Goal: Task Accomplishment & Management: Manage account settings

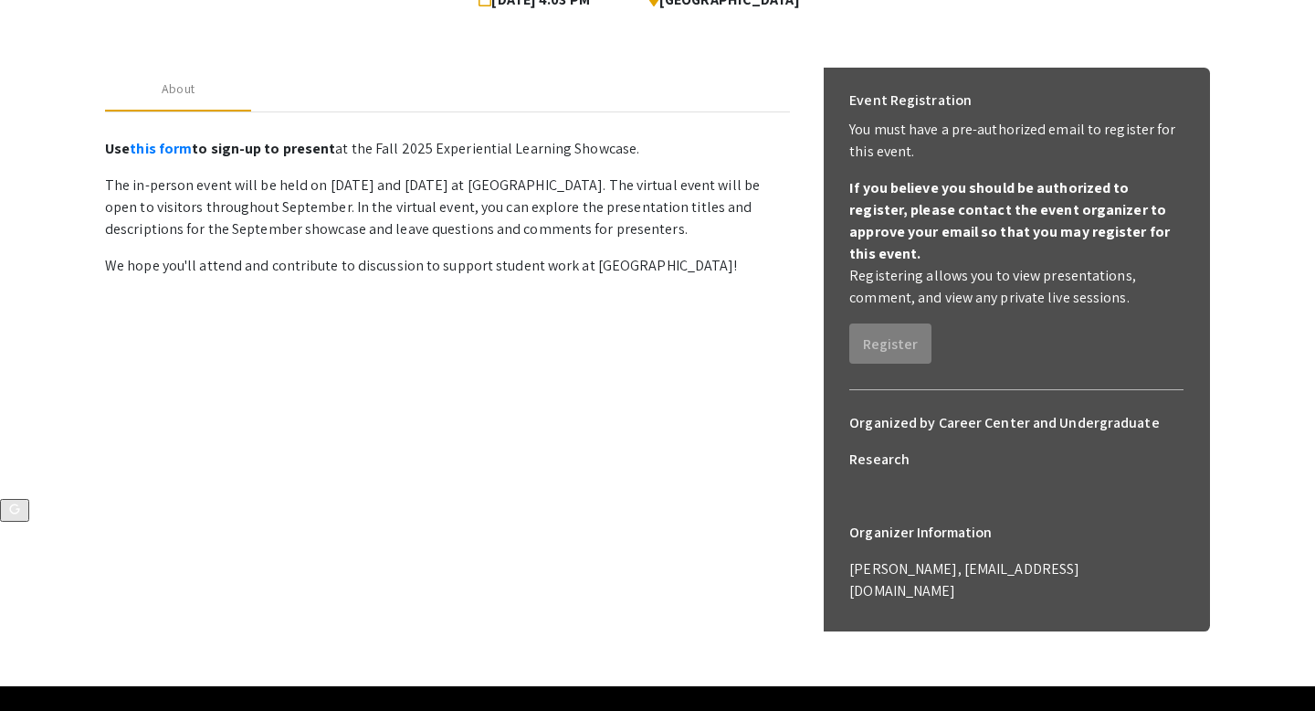
scroll to position [216, 0]
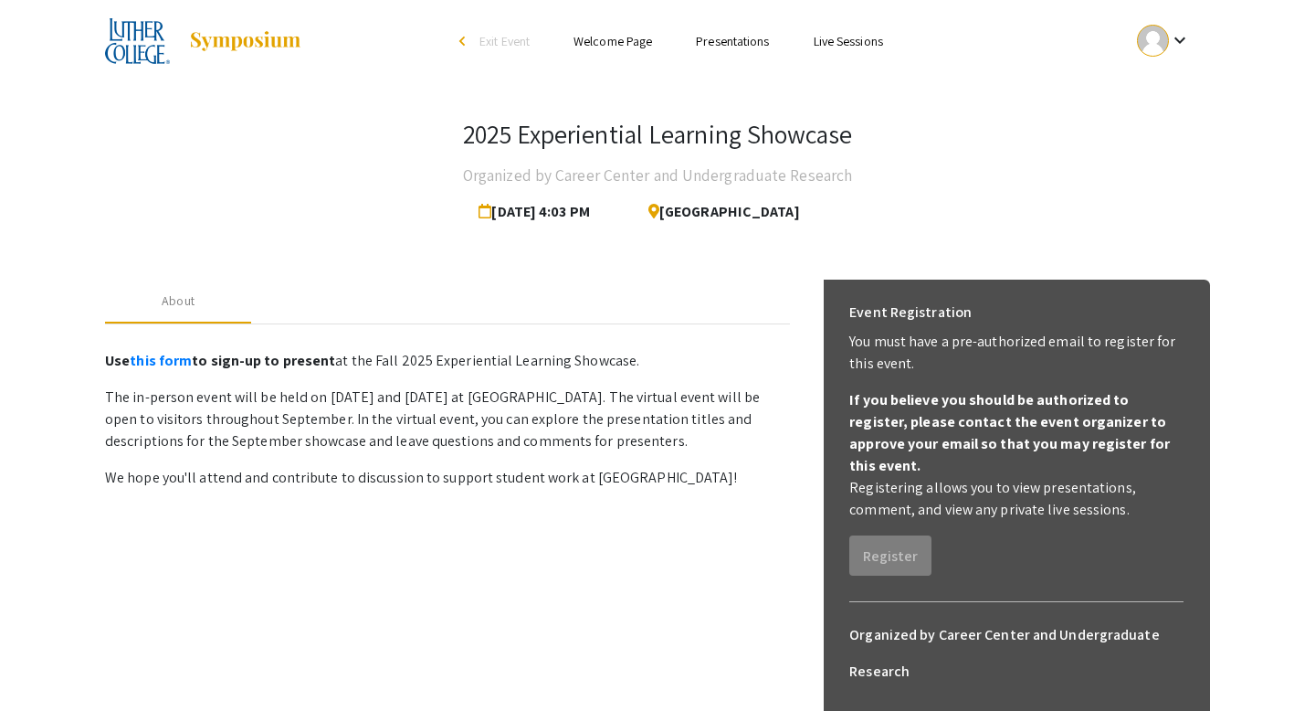
click at [620, 38] on link "Welcome Page" at bounding box center [613, 41] width 79 height 16
click at [715, 44] on link "Presentations" at bounding box center [732, 41] width 73 height 16
click at [732, 44] on link "Presentations" at bounding box center [732, 41] width 73 height 16
click at [740, 42] on link "Presentations" at bounding box center [732, 41] width 73 height 16
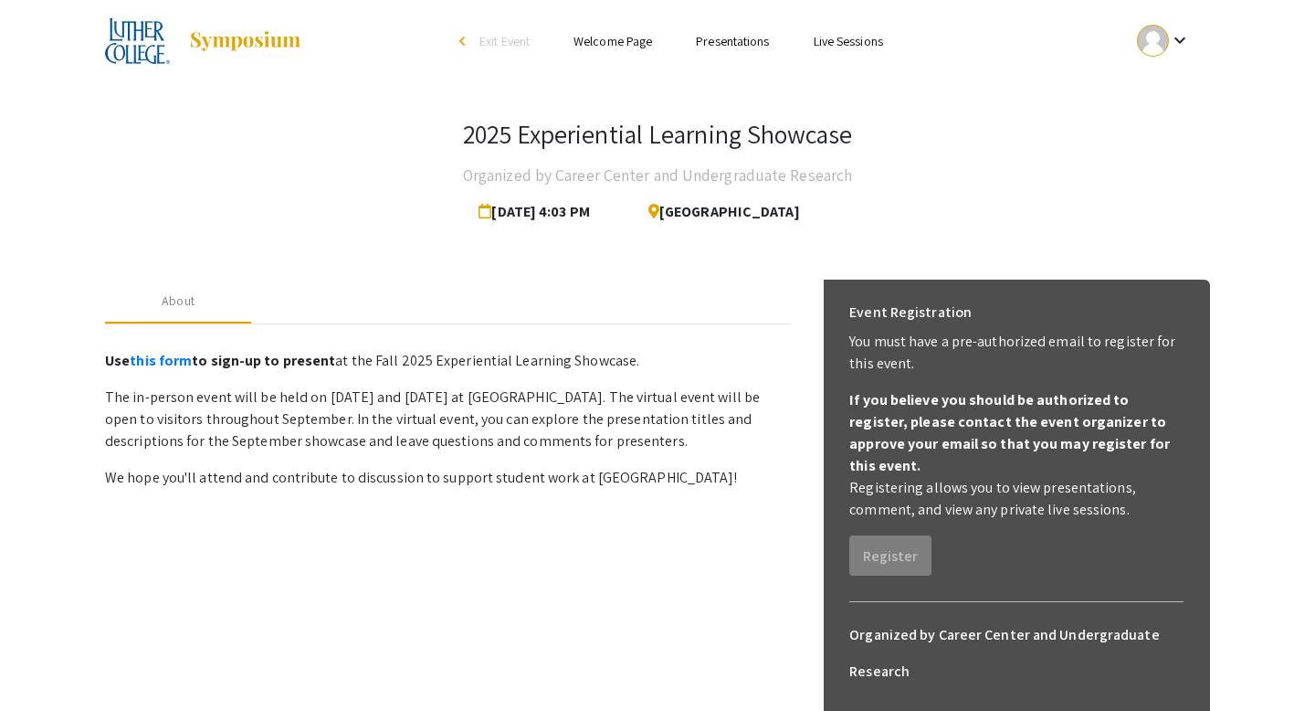
click at [626, 44] on link "Welcome Page" at bounding box center [613, 41] width 79 height 16
click at [759, 42] on link "Presentations" at bounding box center [732, 41] width 73 height 16
click at [839, 48] on link "Live Sessions" at bounding box center [848, 41] width 69 height 16
click at [551, 377] on p "Use this form to sign-up to present at the Fall 2025 Experiential Learning Show…" at bounding box center [447, 416] width 685 height 146
click at [597, 212] on span "[DATE] 4:03 PM" at bounding box center [538, 212] width 119 height 37
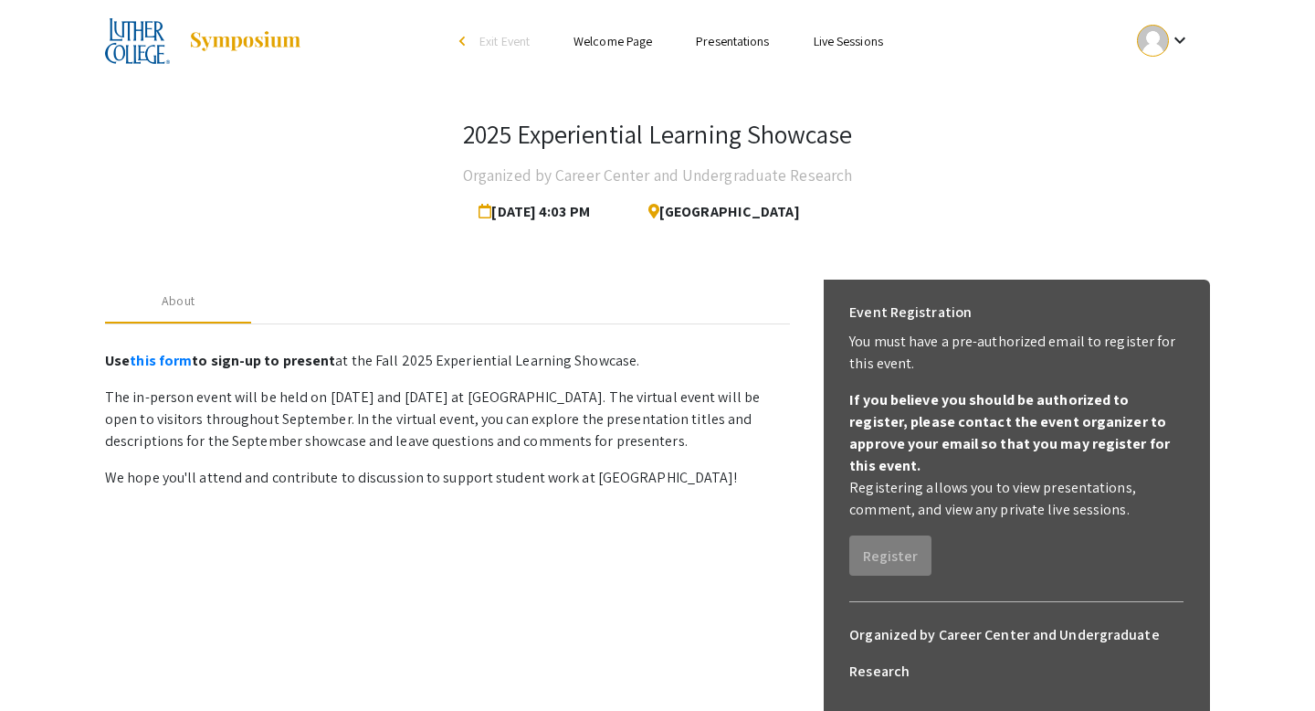
click at [636, 46] on link "Welcome Page" at bounding box center [613, 41] width 79 height 16
click at [1185, 39] on mat-icon "keyboard_arrow_down" at bounding box center [1180, 40] width 22 height 22
click at [1163, 92] on button "My Account" at bounding box center [1174, 91] width 112 height 44
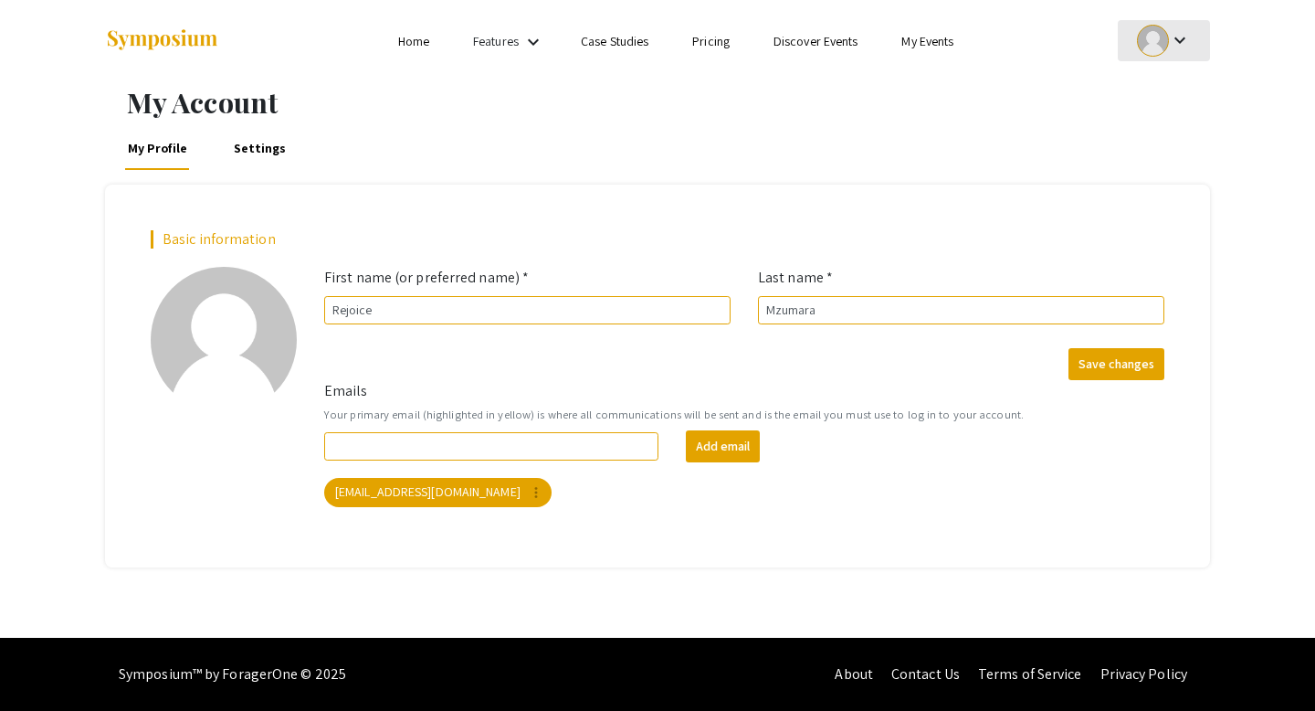
click at [1186, 49] on mat-icon "keyboard_arrow_down" at bounding box center [1180, 40] width 22 height 22
click at [1166, 124] on button "My Submissions" at bounding box center [1174, 134] width 112 height 44
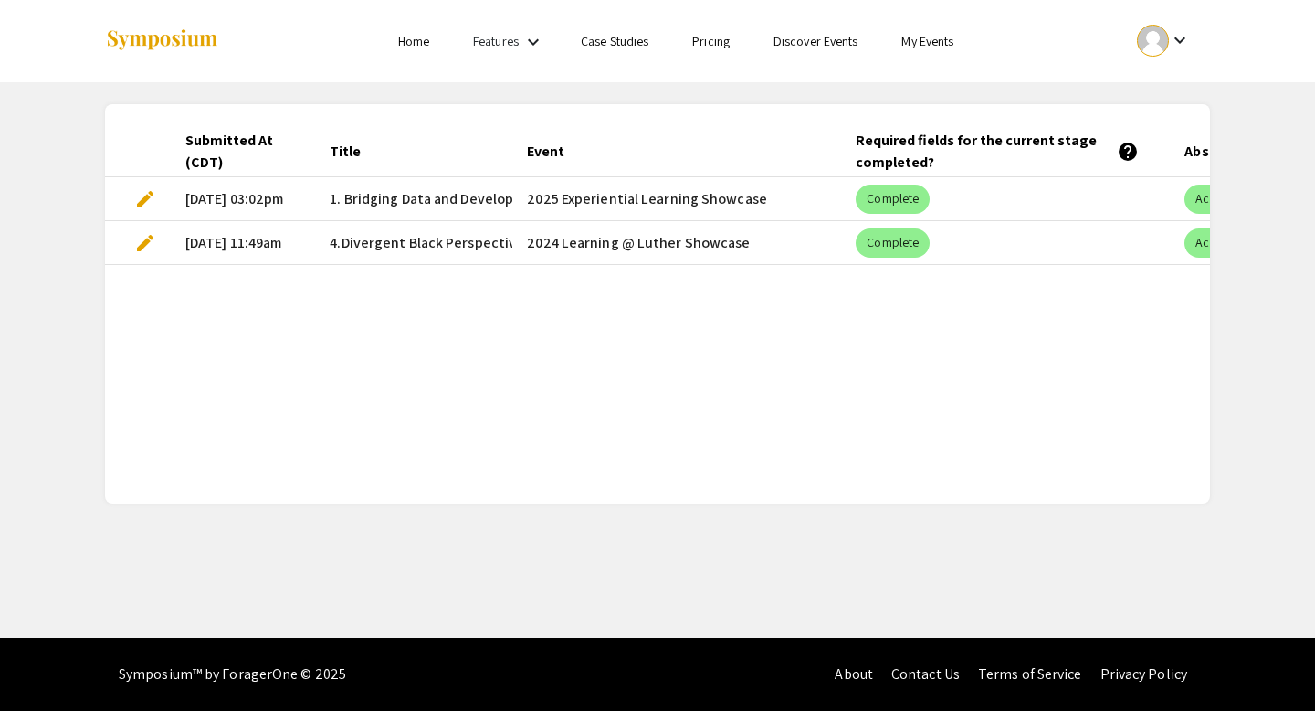
click at [454, 193] on span "1. Bridging Data and Development: A Summer Internship in Nonprofit Strategy" at bounding box center [580, 199] width 500 height 22
click at [142, 199] on span "edit" at bounding box center [145, 199] width 22 height 22
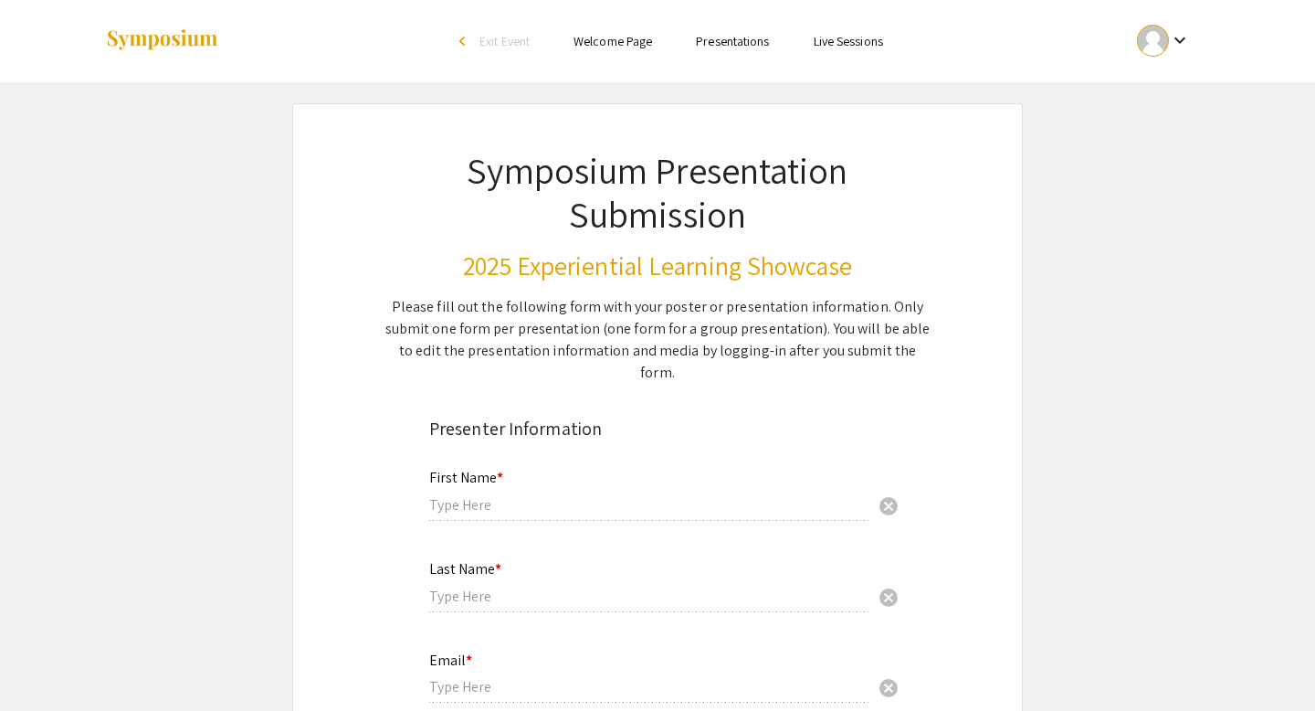
type input "Rejoice"
type input "Mzumara"
type input "mzumre01@luther.edu"
radio input "true"
type input "Economics and Data Science"
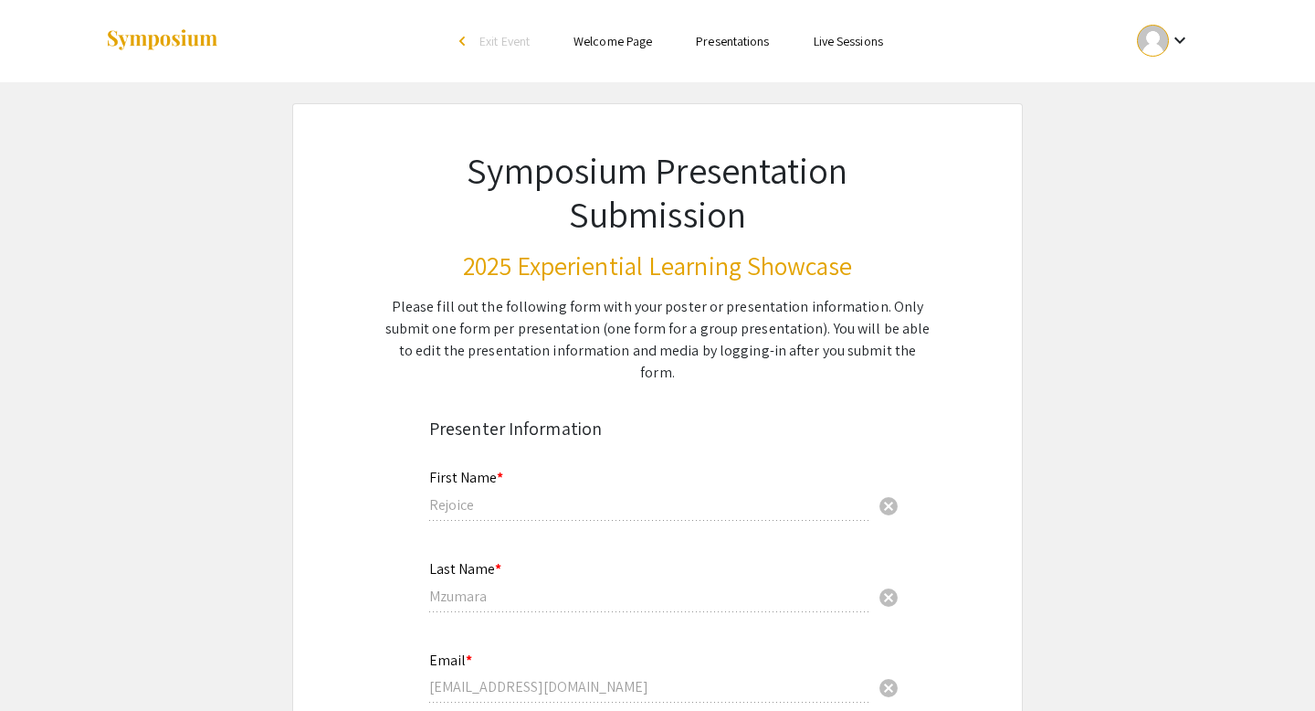
radio input "true"
type input "Brittany Cord"
radio input "true"
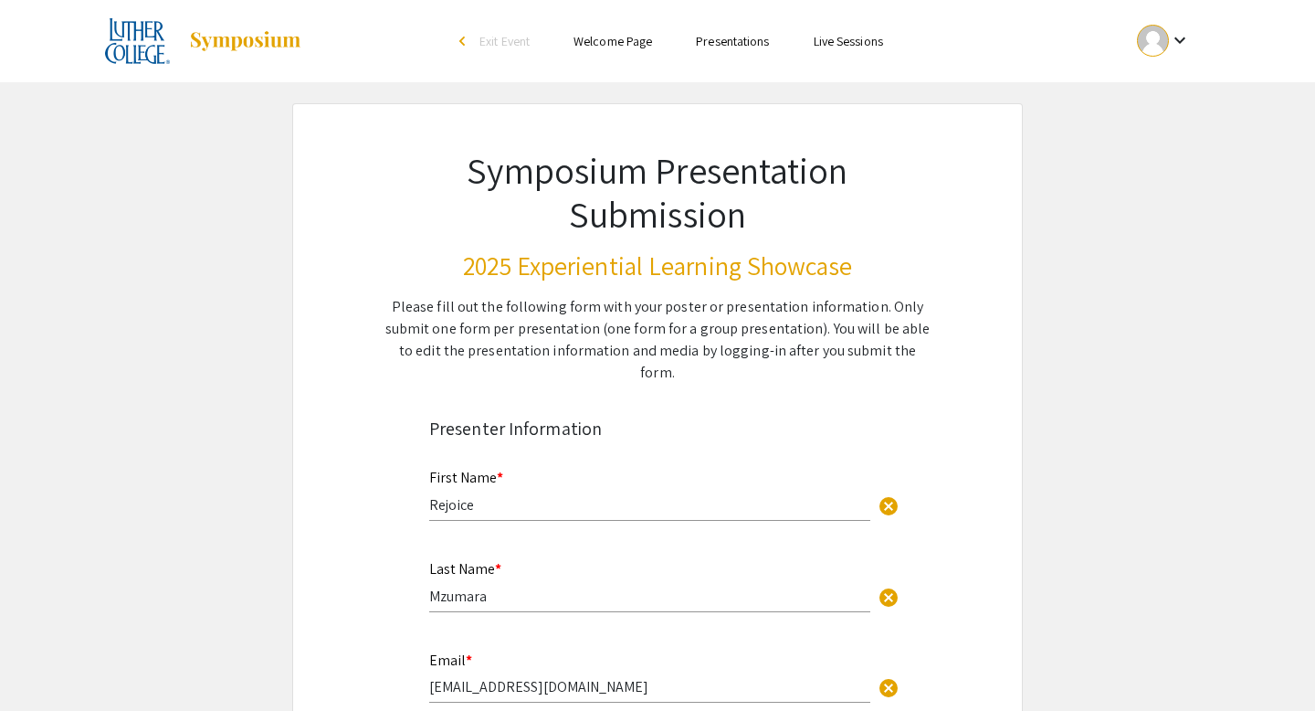
select select "custom"
type input "0"
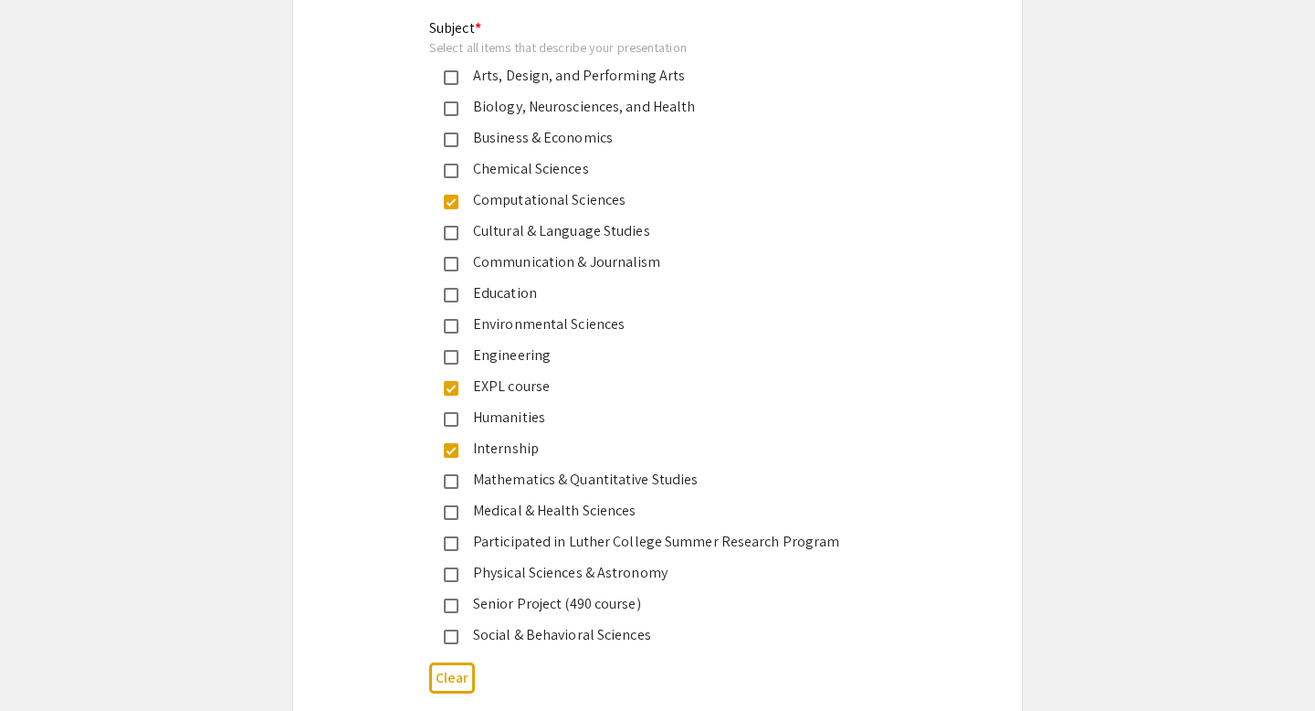
select select "auto"
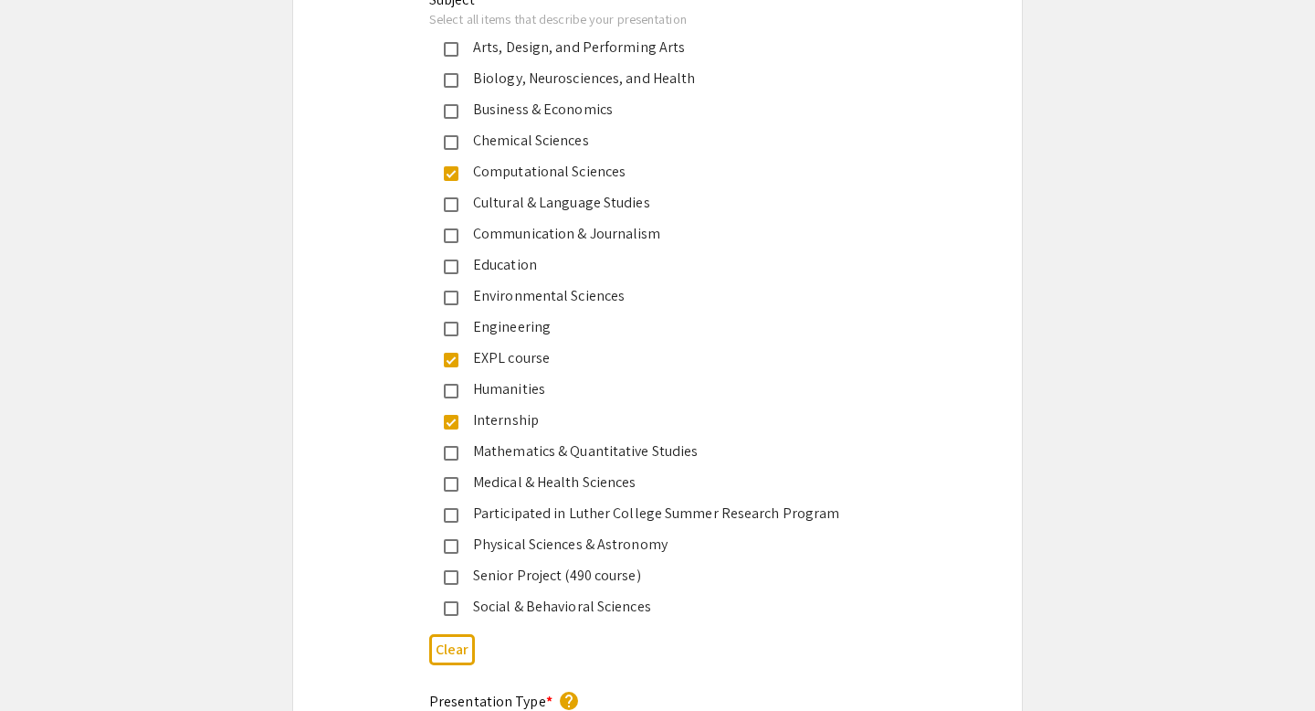
type input "1"
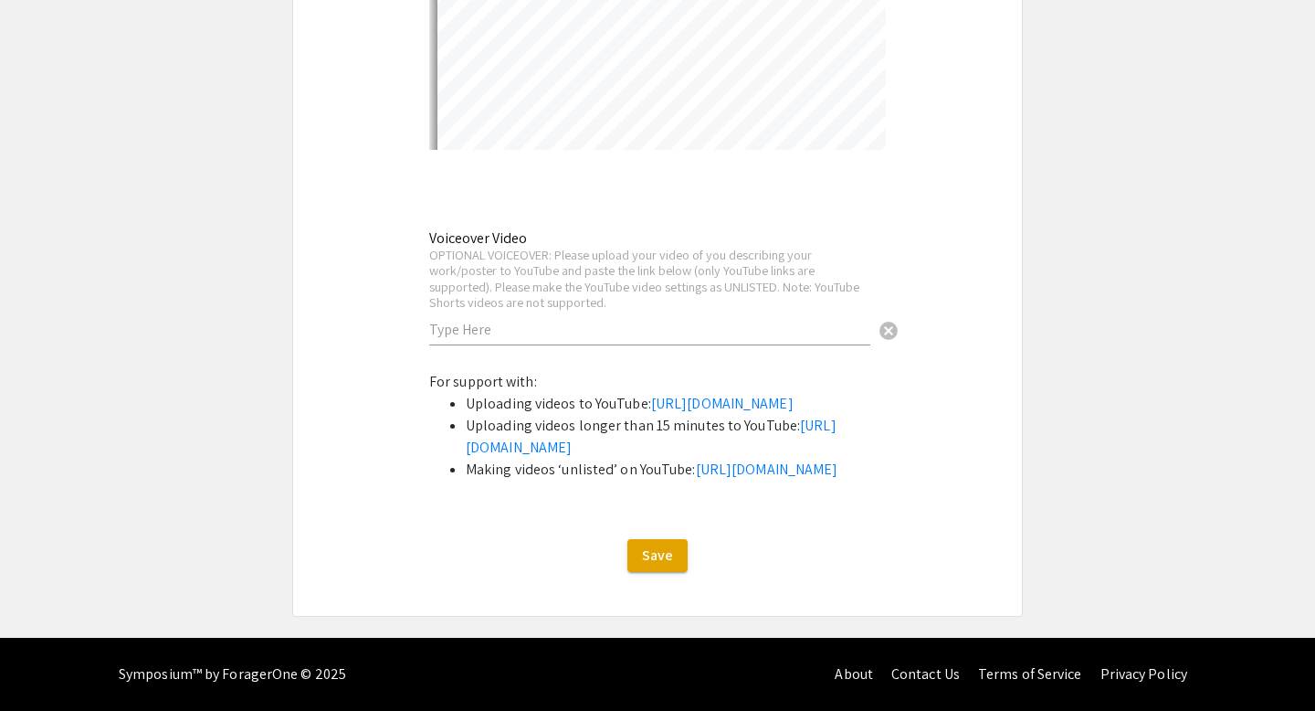
select select "auto"
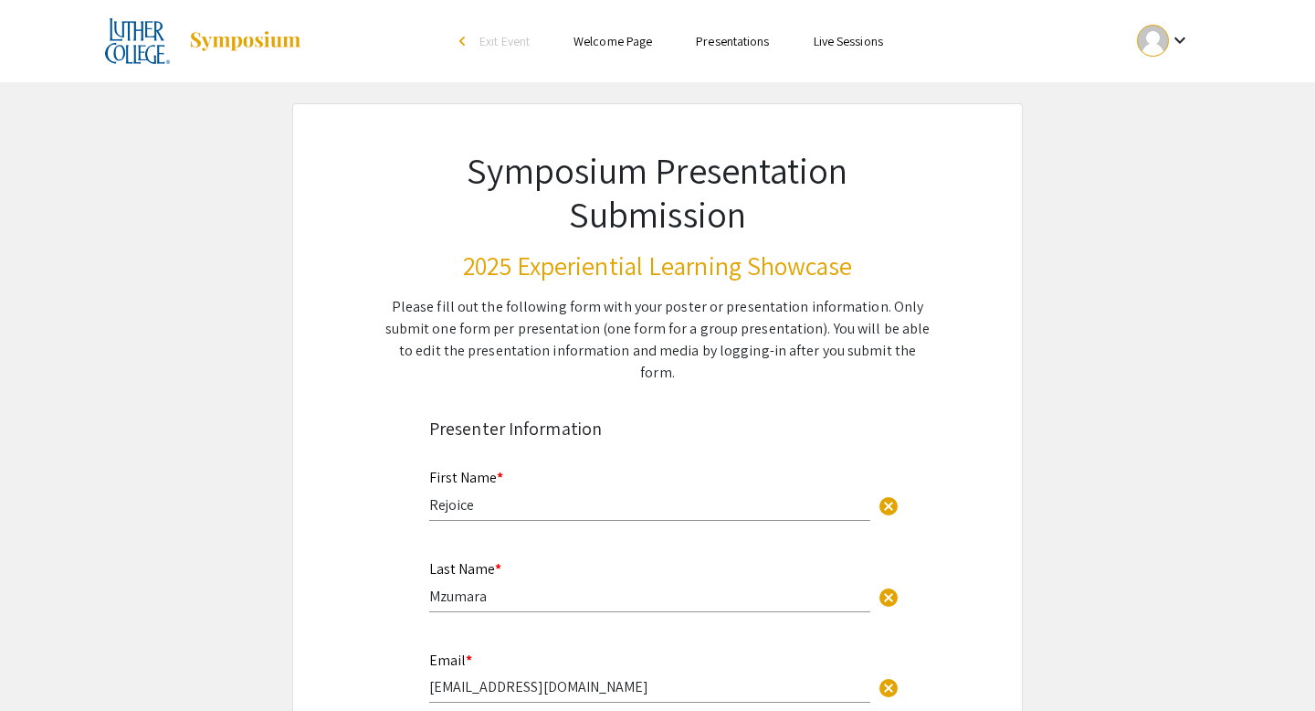
click at [619, 35] on link "Welcome Page" at bounding box center [613, 41] width 79 height 16
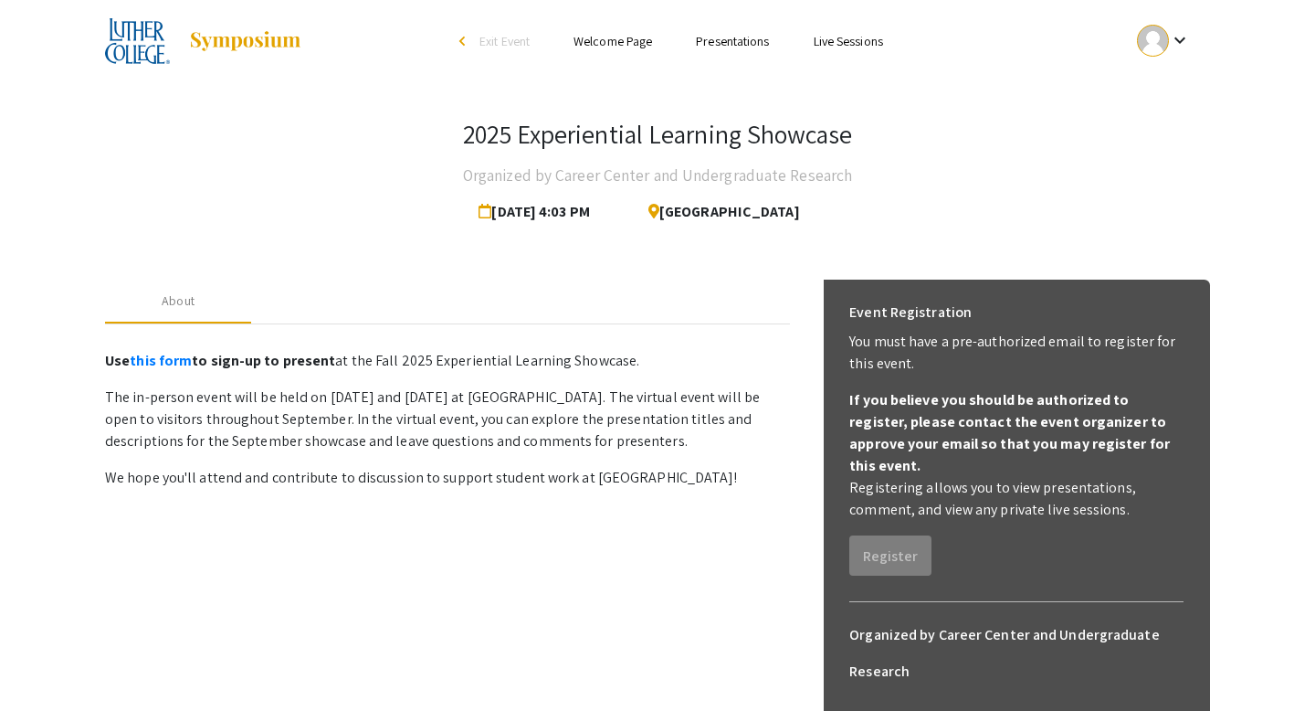
click at [738, 38] on link "Presentations" at bounding box center [732, 41] width 73 height 16
click at [839, 37] on link "Live Sessions" at bounding box center [848, 41] width 69 height 16
click at [738, 48] on link "Presentations" at bounding box center [732, 41] width 73 height 16
click at [1189, 36] on mat-icon "keyboard_arrow_down" at bounding box center [1180, 40] width 22 height 22
